Goal: Information Seeking & Learning: Learn about a topic

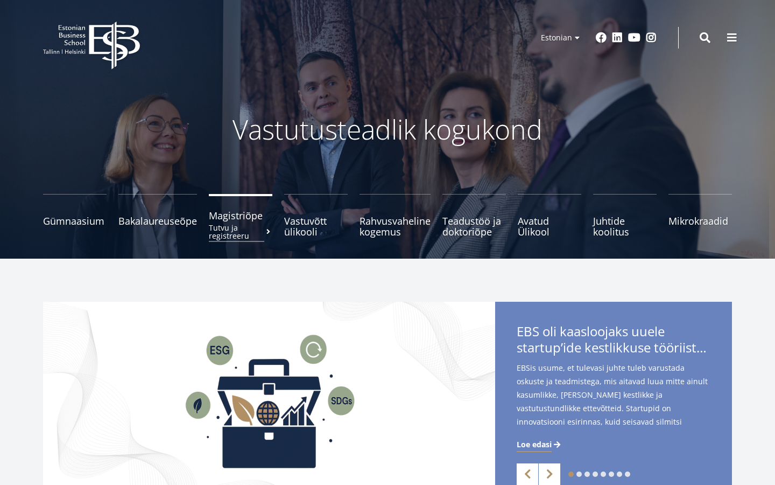
click at [241, 221] on span "Magistriõpe Tutvu ja registreeru" at bounding box center [241, 215] width 64 height 11
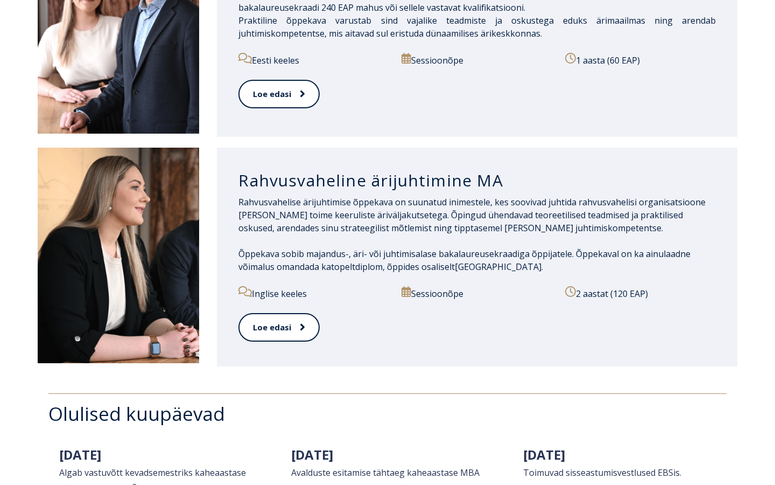
scroll to position [1137, 0]
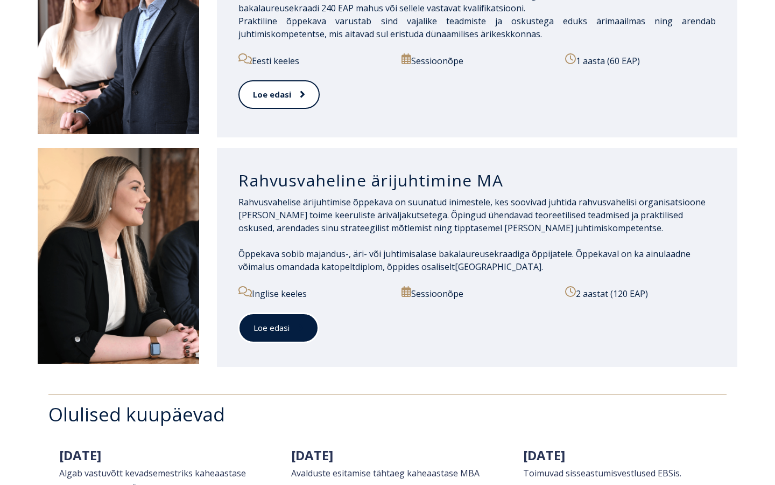
click at [293, 321] on link "Loe edasi" at bounding box center [279, 328] width 80 height 30
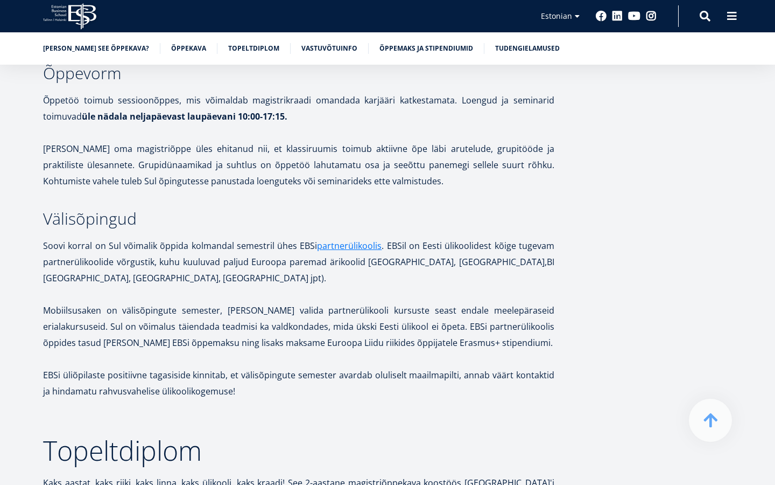
scroll to position [1904, 0]
